Goal: Find specific page/section: Find specific page/section

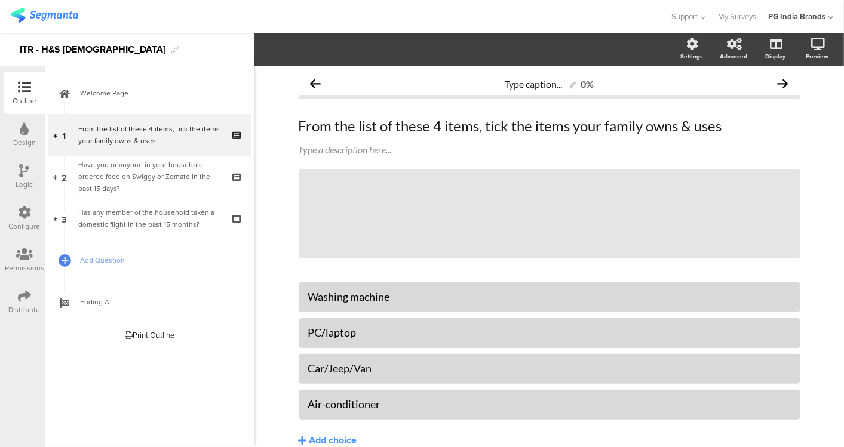
click at [60, 14] on img at bounding box center [45, 15] width 68 height 15
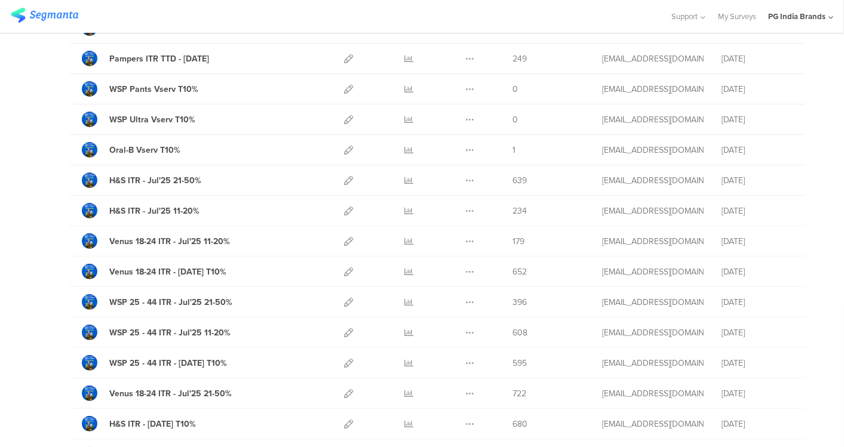
scroll to position [173, 0]
